Goal: Transaction & Acquisition: Subscribe to service/newsletter

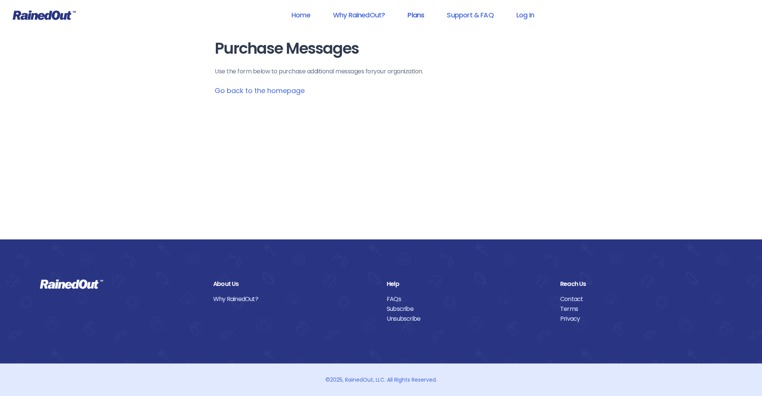
click at [412, 16] on link "Plans" at bounding box center [415, 14] width 36 height 17
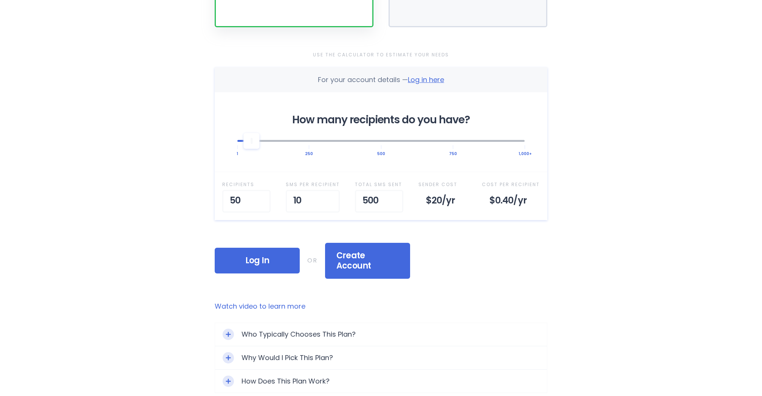
scroll to position [210, 0]
drag, startPoint x: 253, startPoint y: 144, endPoint x: 258, endPoint y: 144, distance: 5.3
click at [258, 144] on div at bounding box center [259, 141] width 16 height 16
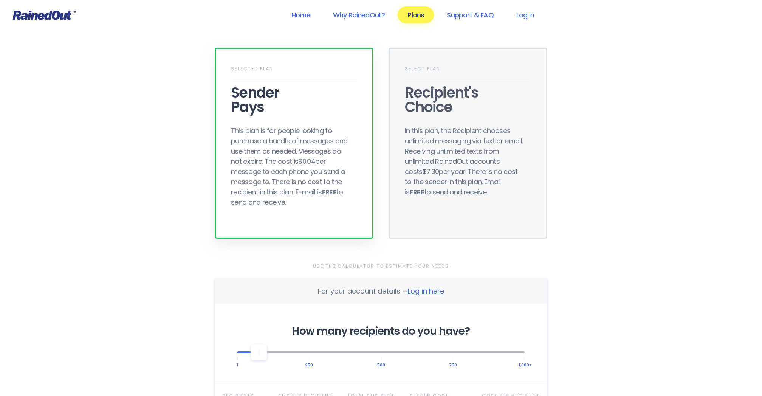
scroll to position [0, 0]
click at [302, 15] on link "Home" at bounding box center [300, 14] width 39 height 17
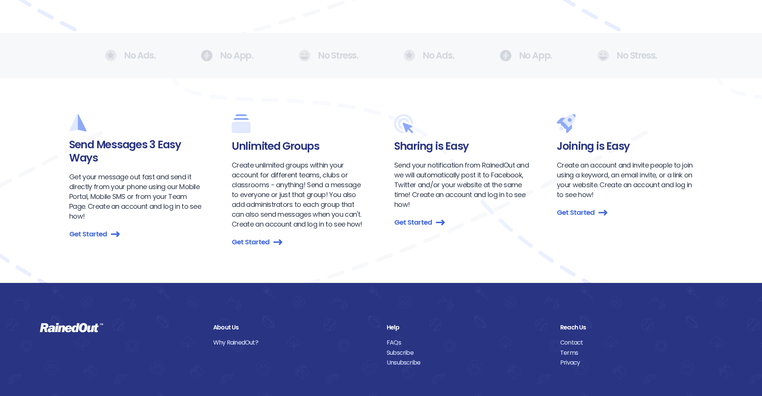
scroll to position [727, 0]
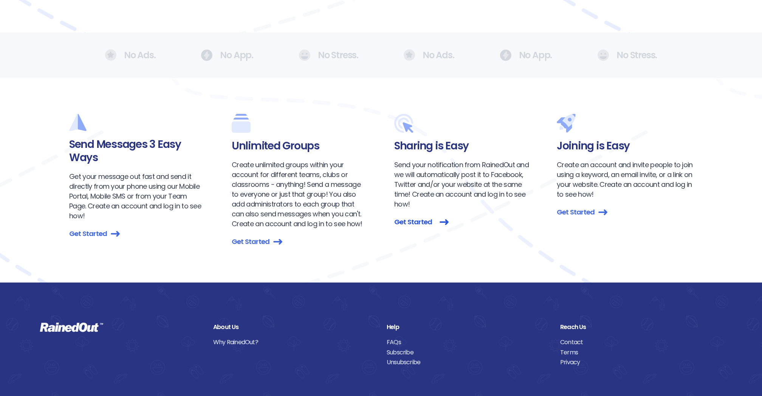
click at [409, 221] on link "Get Started" at bounding box center [462, 222] width 136 height 10
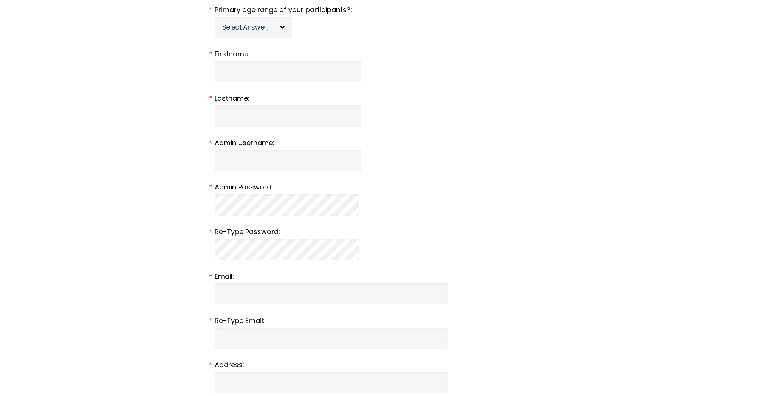
scroll to position [312, 0]
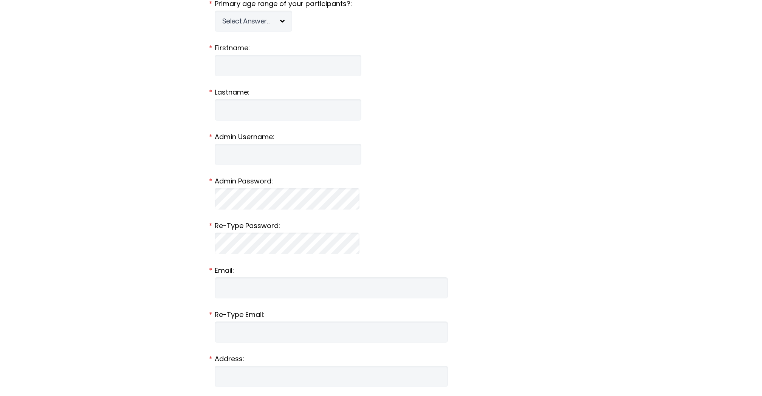
scroll to position [727, 0]
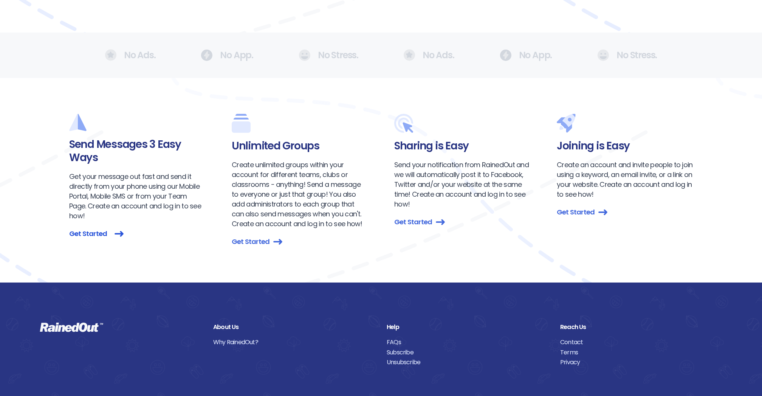
click at [86, 228] on link "Get Started" at bounding box center [137, 233] width 136 height 10
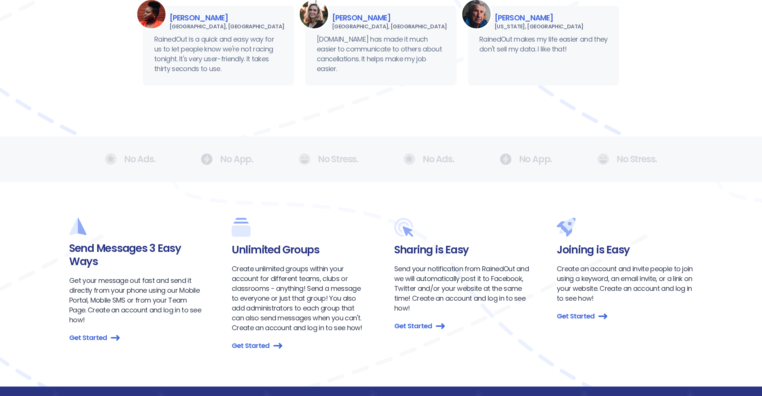
scroll to position [624, 0]
